Goal: Register for event/course

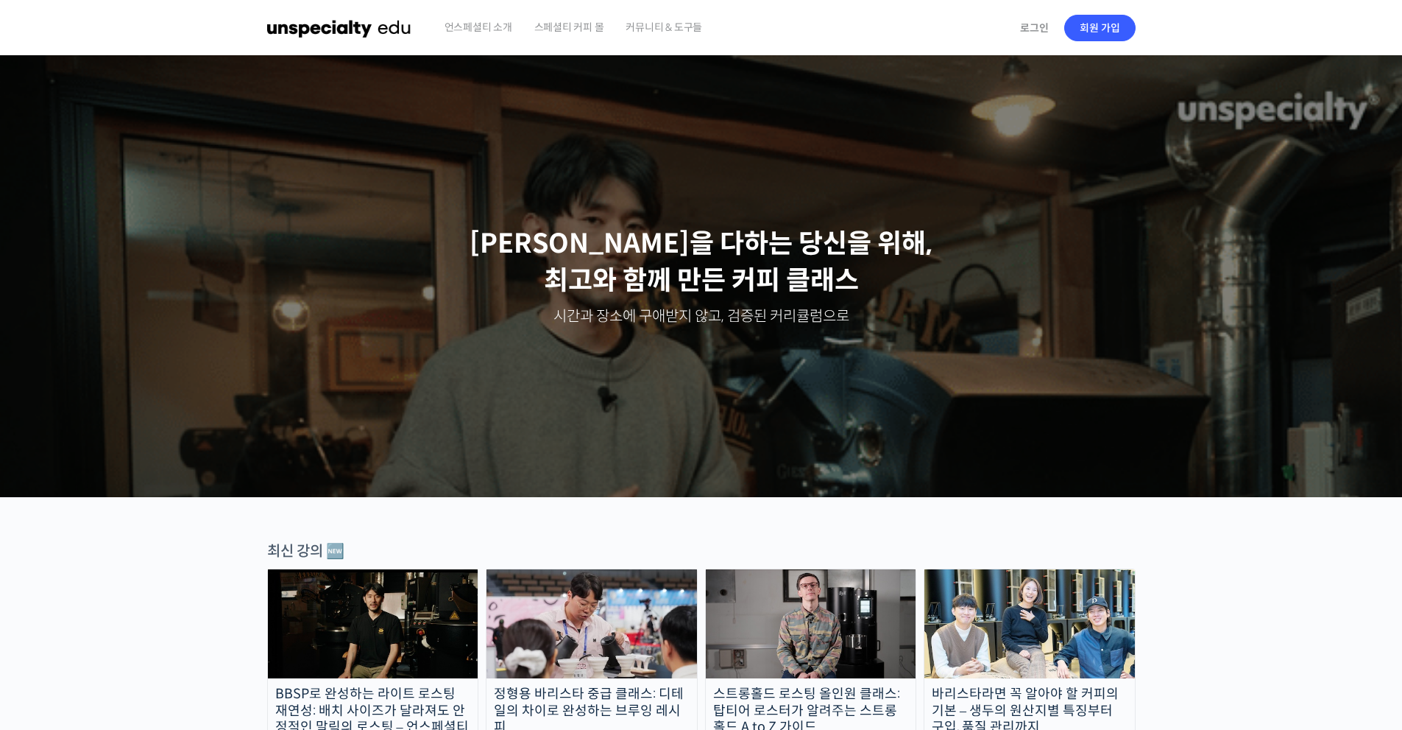
click at [669, 29] on span "커뮤니티 & 도구들" at bounding box center [664, 27] width 77 height 56
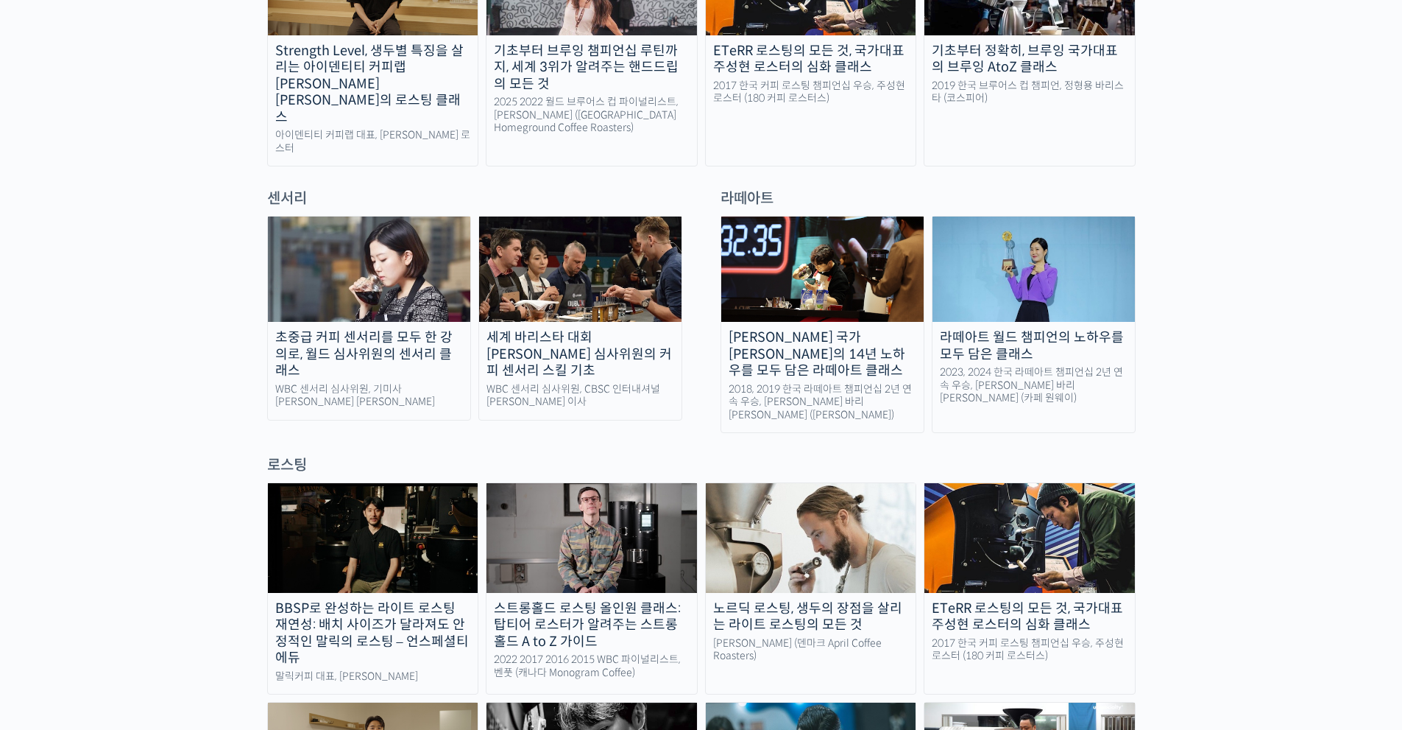
scroll to position [853, 0]
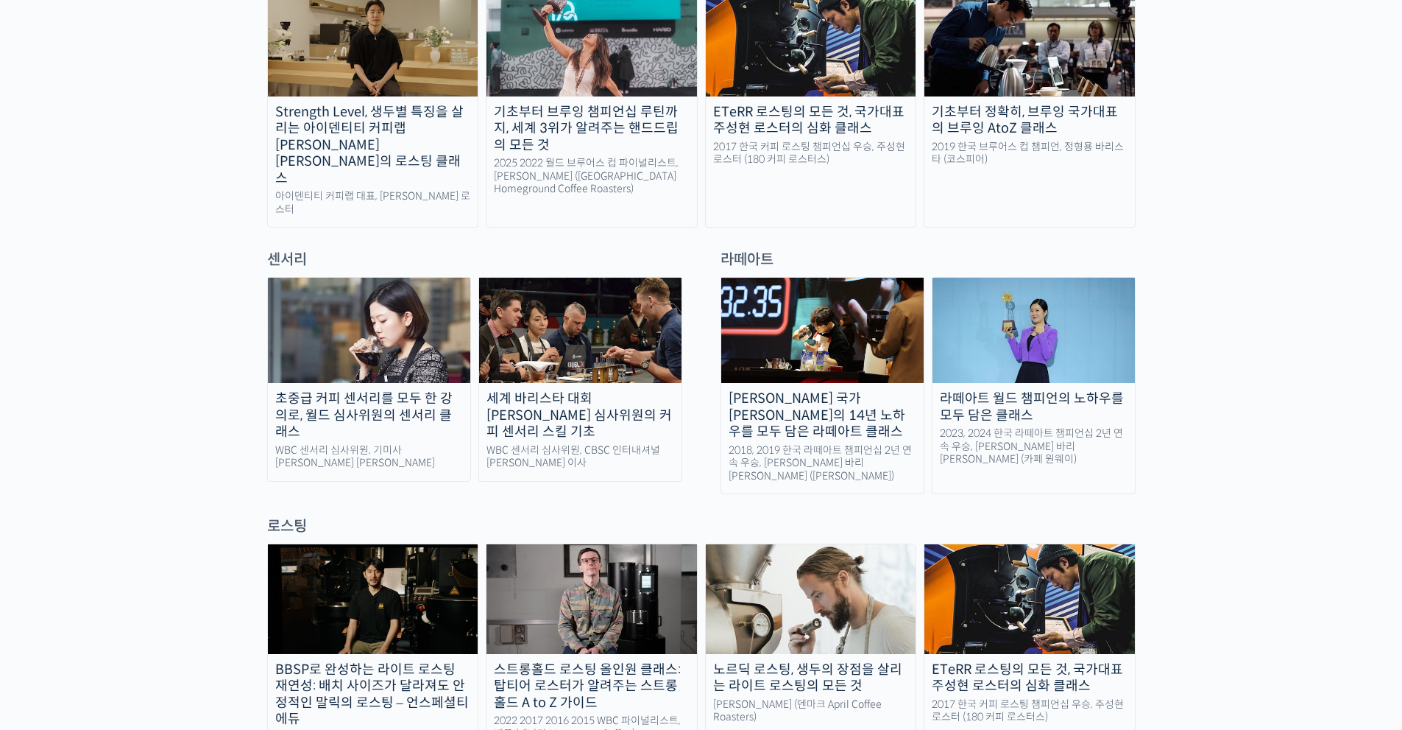
click at [310, 347] on img at bounding box center [369, 330] width 202 height 105
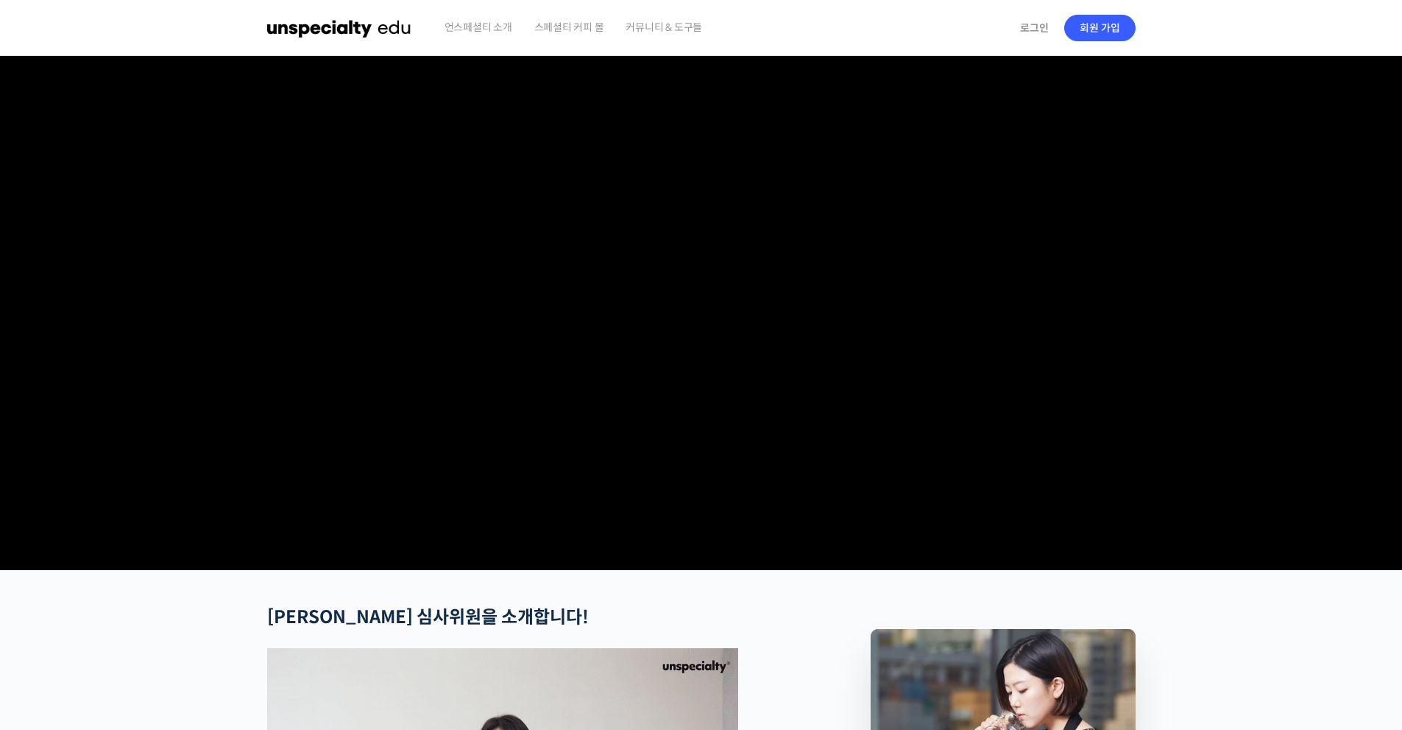
checkbox input "true"
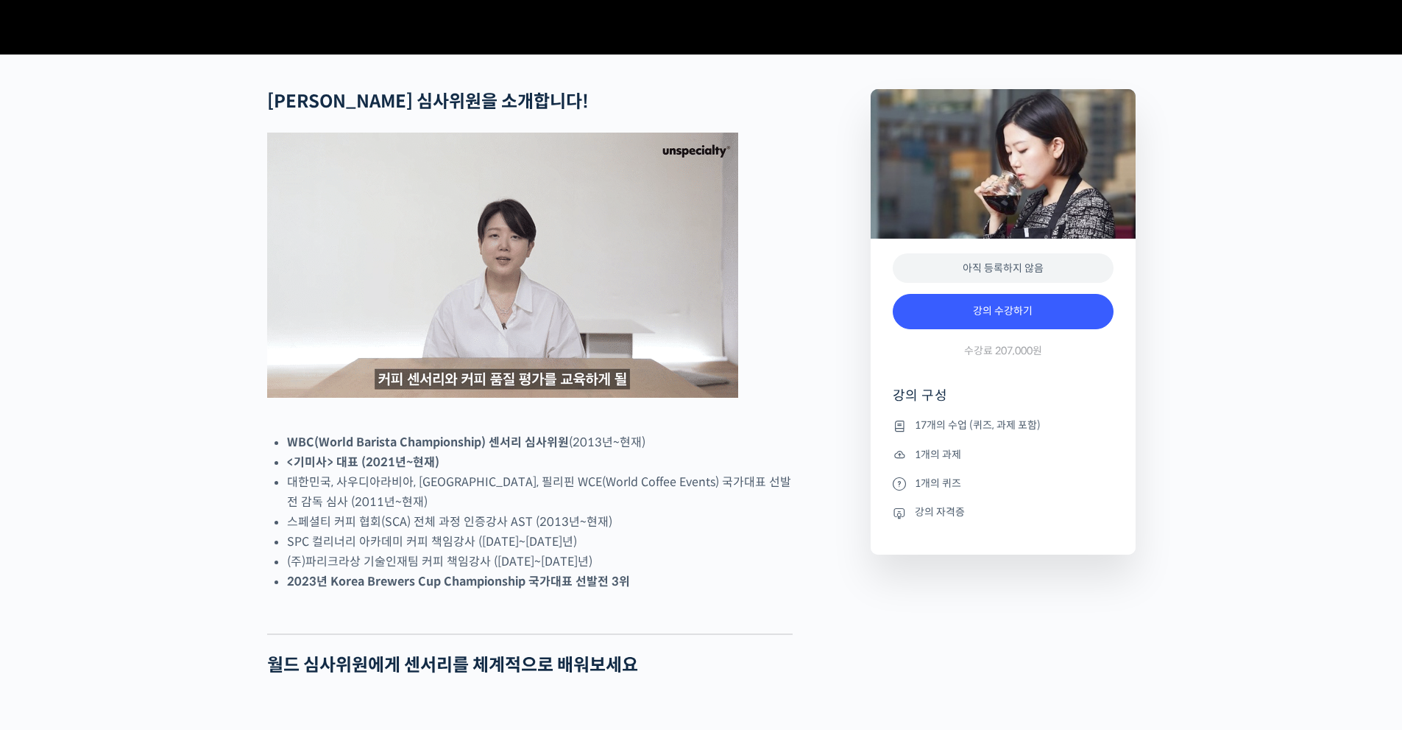
scroll to position [957, 0]
